Goal: Task Accomplishment & Management: Manage account settings

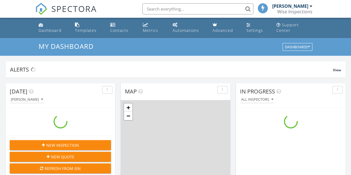
scroll to position [513, 359]
click at [169, 8] on input "text" at bounding box center [197, 8] width 111 height 11
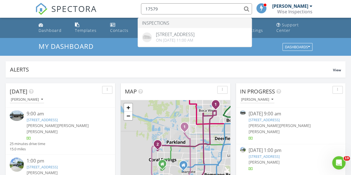
scroll to position [0, 0]
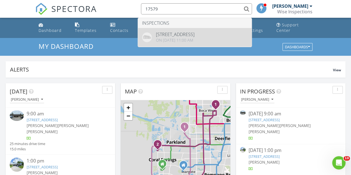
type input "17579"
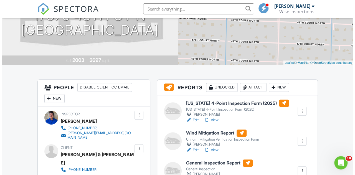
scroll to position [28, 0]
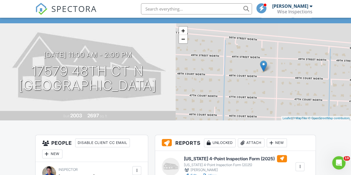
click at [247, 146] on div "Attach" at bounding box center [251, 142] width 27 height 9
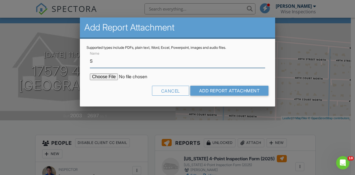
type input "Septic Report"
click at [111, 77] on input "file" at bounding box center [137, 77] width 94 height 7
type input "C:\fakepath\17579 48th Court N^J Loxahatchee^J FL^.pdf"
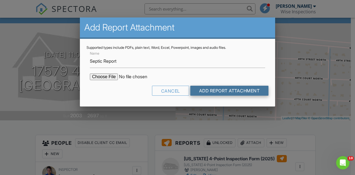
click at [225, 86] on input "Add Report Attachment" at bounding box center [229, 91] width 79 height 10
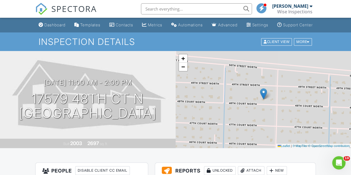
click at [200, 9] on input "text" at bounding box center [196, 8] width 111 height 11
paste input "701 Collins Ave Apt 1F"
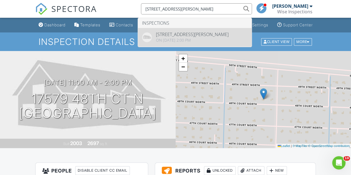
type input "701 Collins Ave Apt 1F"
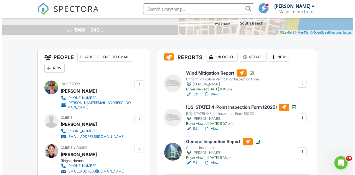
scroll to position [111, 0]
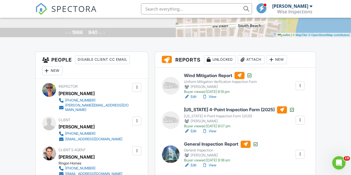
click at [255, 64] on div "Attach" at bounding box center [251, 59] width 27 height 9
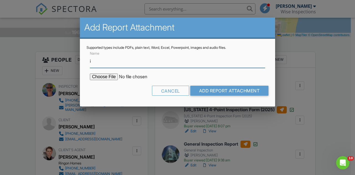
type input "Indoor Air Quality Results"
click at [108, 77] on input "file" at bounding box center [137, 77] width 94 height 7
type input "C:\fakepath\Air Quality Results 701 Collins Ave Apt 1F.pdf"
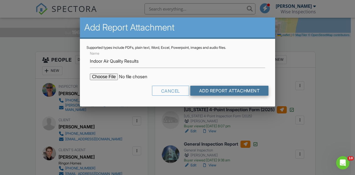
click at [220, 90] on input "Add Report Attachment" at bounding box center [229, 91] width 79 height 10
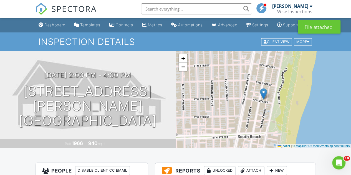
click at [220, 9] on input "text" at bounding box center [196, 8] width 111 height 11
paste input "31 Pillar Ln"
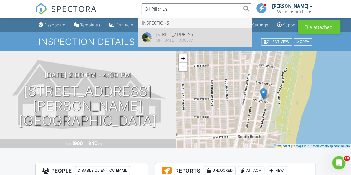
type input "31 Pillar Ln"
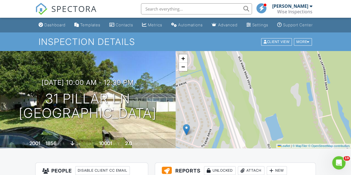
drag, startPoint x: 226, startPoint y: 144, endPoint x: 125, endPoint y: 188, distance: 110.6
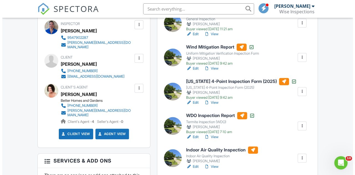
scroll to position [139, 0]
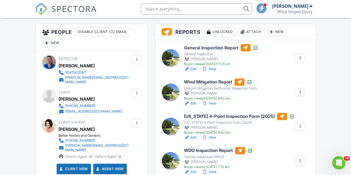
click at [253, 36] on div "Attach" at bounding box center [251, 31] width 27 height 9
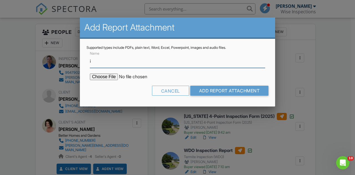
type input "Indoor Air Quality Results"
click at [105, 75] on input "file" at bounding box center [137, 77] width 94 height 7
type input "C:\fakepath\Air Quality Results 31 Pillar Ln.pdf"
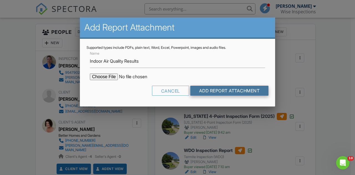
click at [231, 89] on input "Add Report Attachment" at bounding box center [229, 91] width 79 height 10
